Goal: Information Seeking & Learning: Understand process/instructions

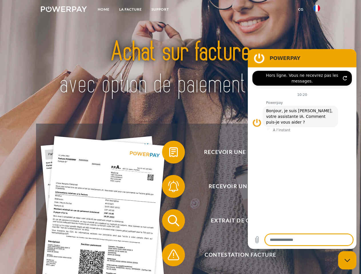
click at [64, 10] on img at bounding box center [64, 9] width 46 height 6
click at [316, 10] on img at bounding box center [316, 8] width 7 height 7
click at [300, 9] on link "CG" at bounding box center [300, 9] width 15 height 10
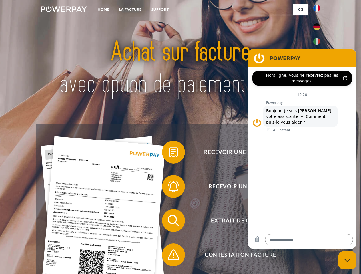
click at [169, 153] on span at bounding box center [165, 152] width 29 height 29
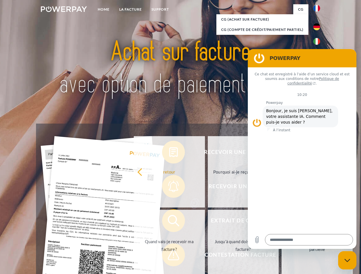
click at [169, 188] on div "Recevoir une facture ? Recevoir un rappel? Extrait de compte retour" at bounding box center [180, 238] width 289 height 229
click at [208, 222] on link "Jusqu'à quand dois-je payer ma facture?" at bounding box center [243, 245] width 71 height 71
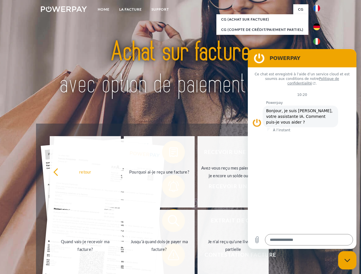
click at [169, 256] on span at bounding box center [165, 255] width 29 height 29
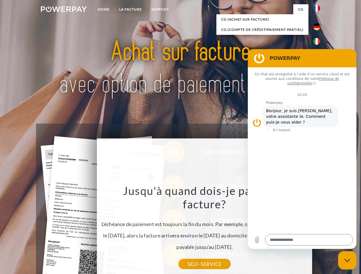
click at [347, 261] on icon "Fermer la fenêtre de messagerie" at bounding box center [347, 261] width 6 height 4
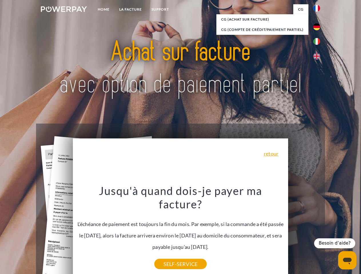
type textarea "*"
